Goal: Use online tool/utility: Use online tool/utility

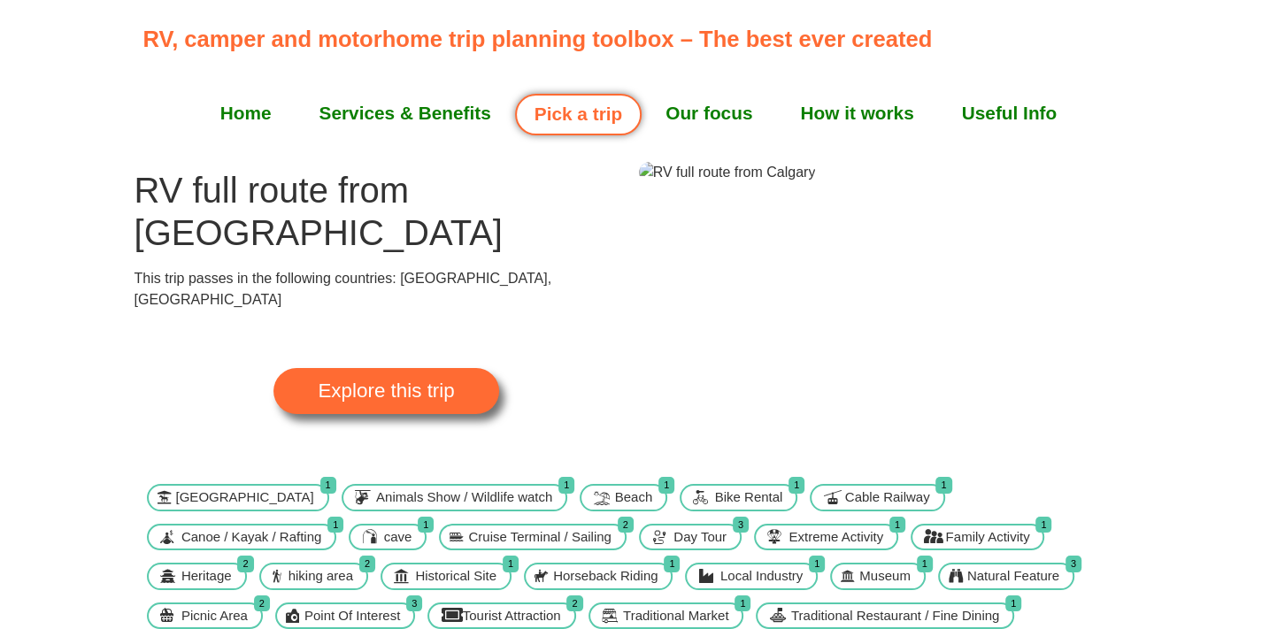
click at [415, 368] on link "Explore this trip" at bounding box center [385, 391] width 225 height 46
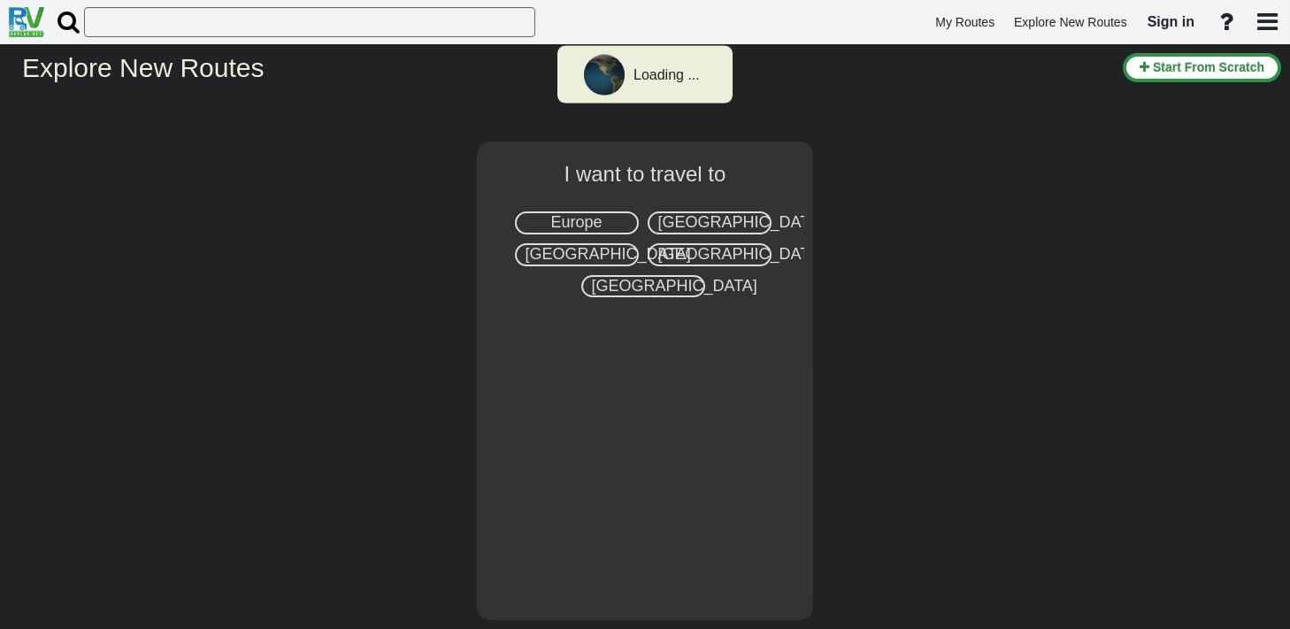
select select "number:8"
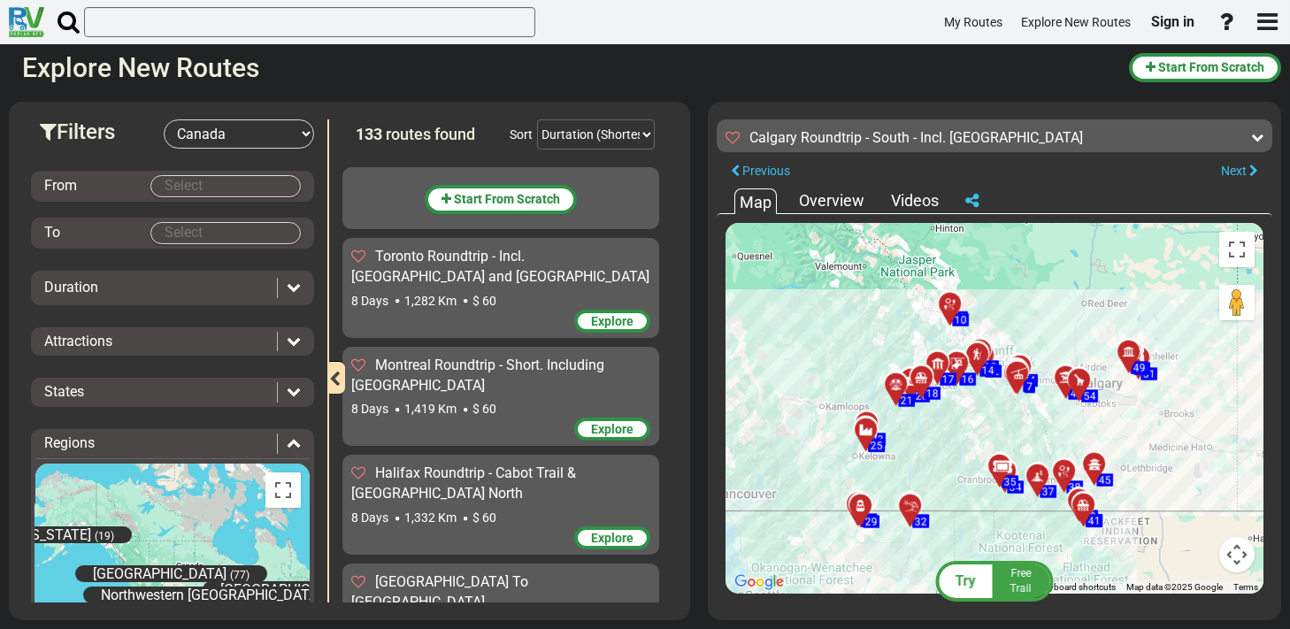
scroll to position [5192, 0]
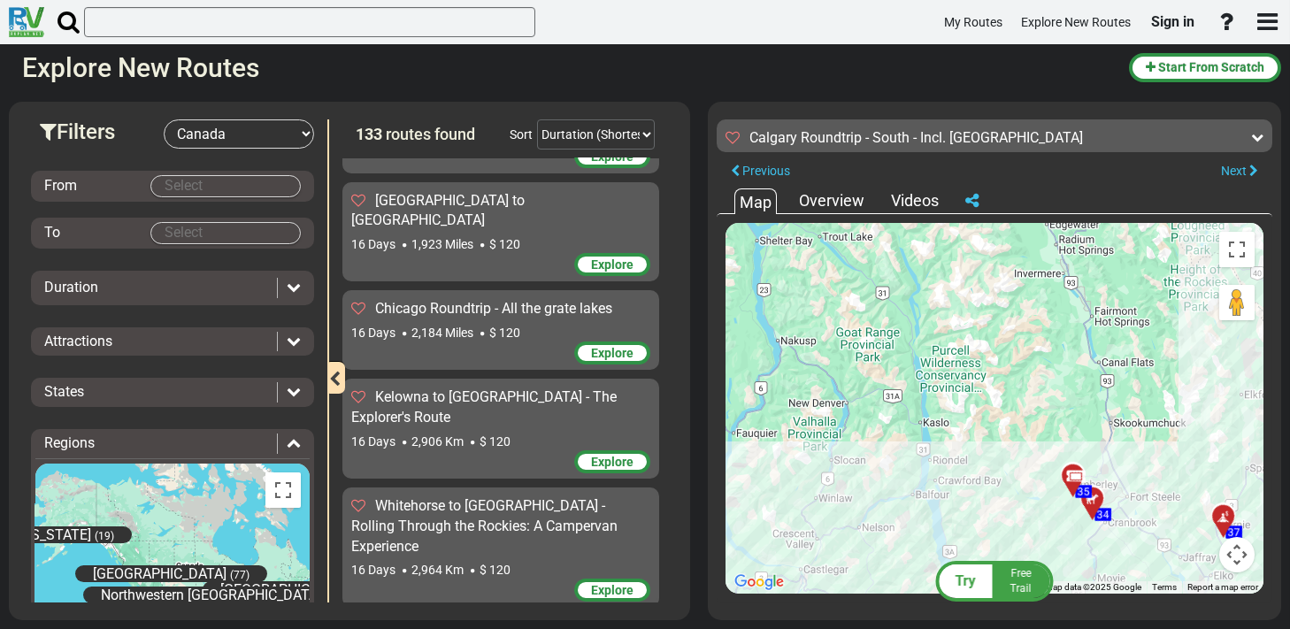
drag, startPoint x: 951, startPoint y: 396, endPoint x: 1174, endPoint y: 240, distance: 272.5
click at [1174, 240] on div "To activate drag with keyboard, press Alt + Enter. Once in keyboard drag state,…" at bounding box center [995, 408] width 538 height 371
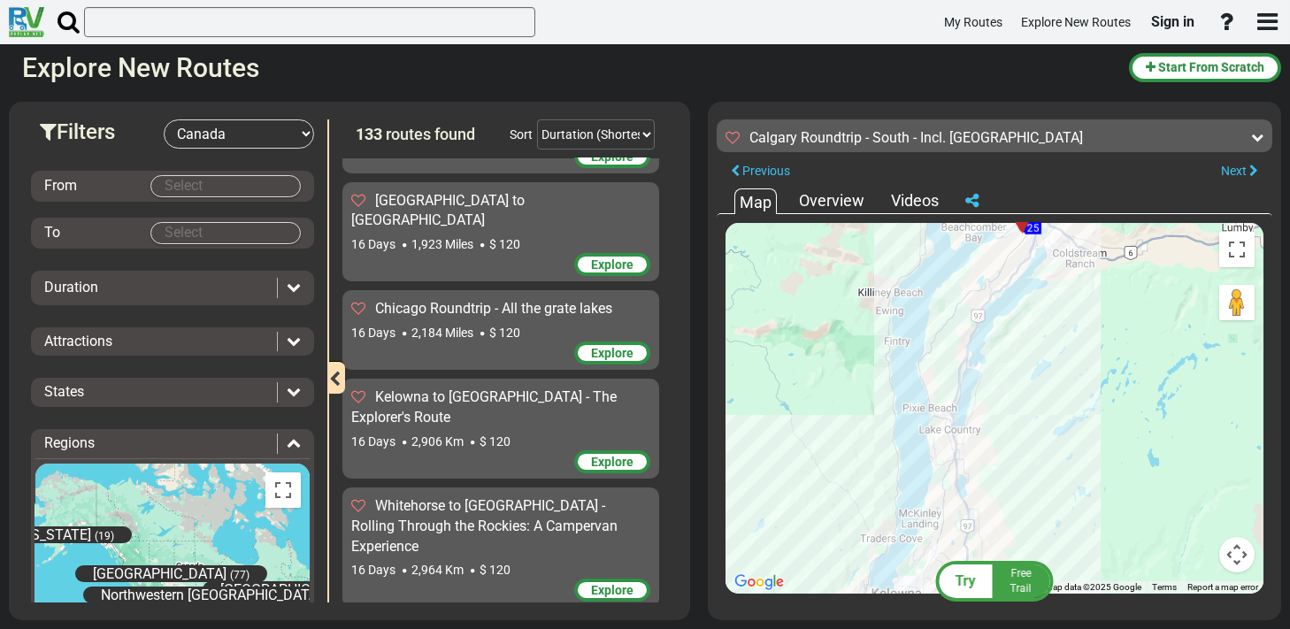
drag, startPoint x: 807, startPoint y: 348, endPoint x: 892, endPoint y: 642, distance: 306.7
click at [892, 628] on html "My Routes Explore New Routes Sign in ×" at bounding box center [645, 314] width 1290 height 629
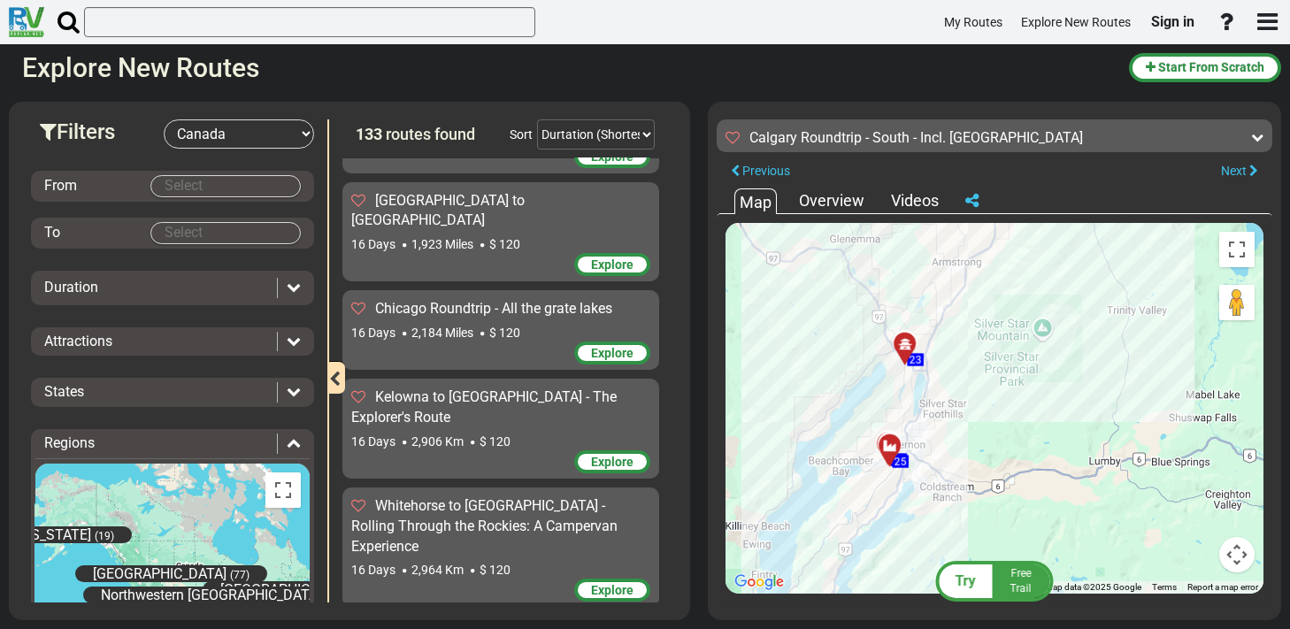
drag, startPoint x: 958, startPoint y: 357, endPoint x: 821, endPoint y: 603, distance: 281.7
click at [821, 603] on div "Try Free Trail Calgary Roundtrip - South - Incl. [GEOGRAPHIC_DATA] 2,743 Km 161…" at bounding box center [994, 361] width 573 height 519
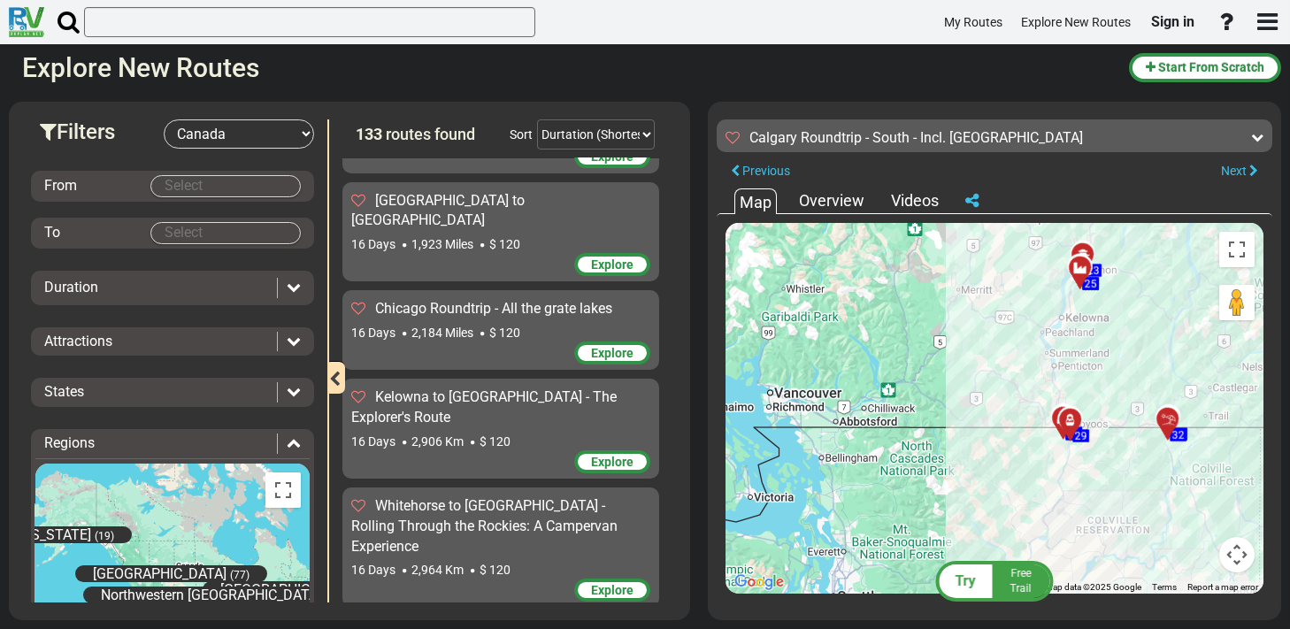
drag, startPoint x: 939, startPoint y: 448, endPoint x: 1168, endPoint y: 330, distance: 257.6
click at [1168, 330] on div "To activate drag with keyboard, press Alt + Enter. Once in keyboard drag state,…" at bounding box center [995, 408] width 538 height 371
